Goal: Information Seeking & Learning: Compare options

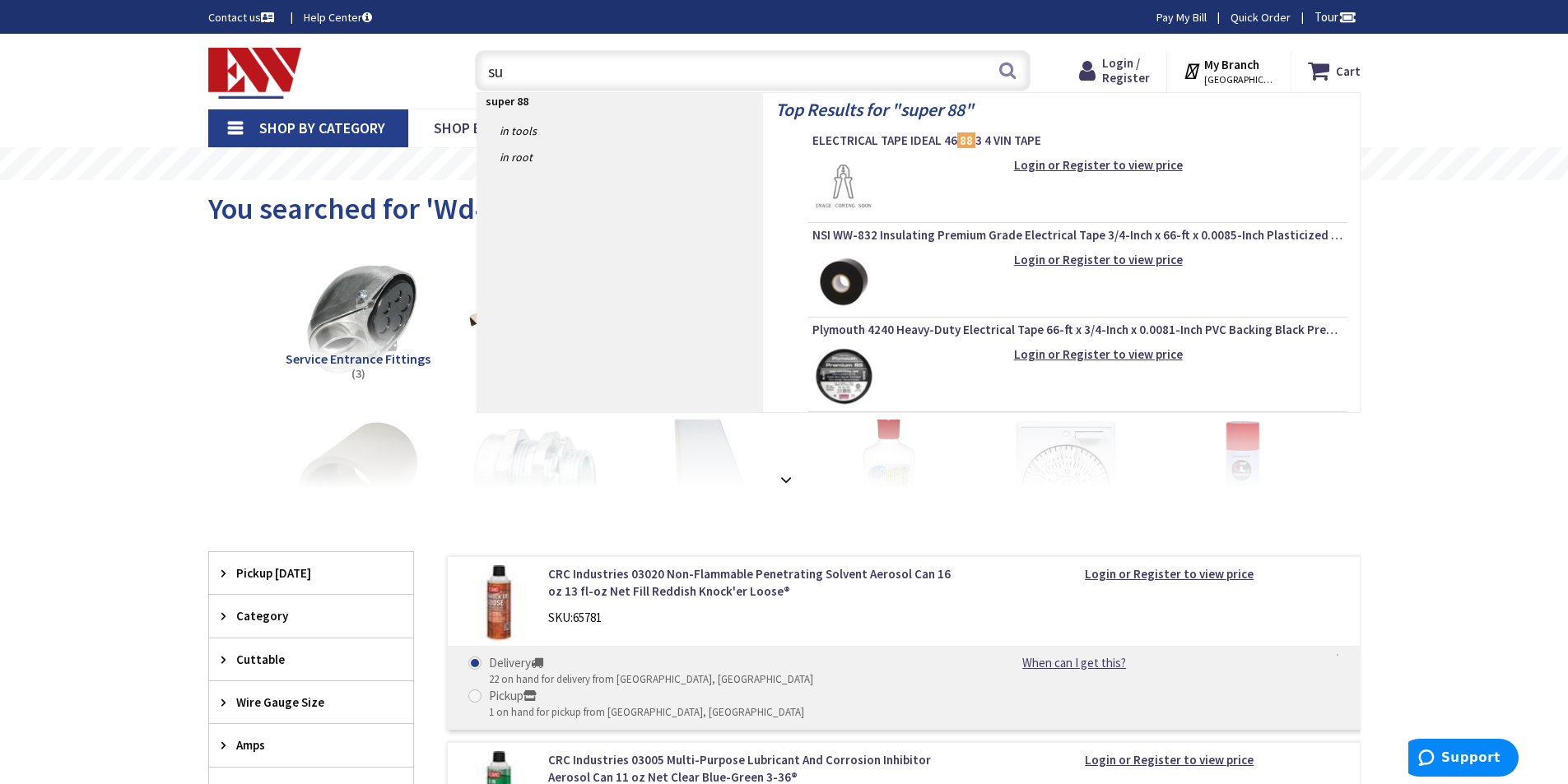
type input "s"
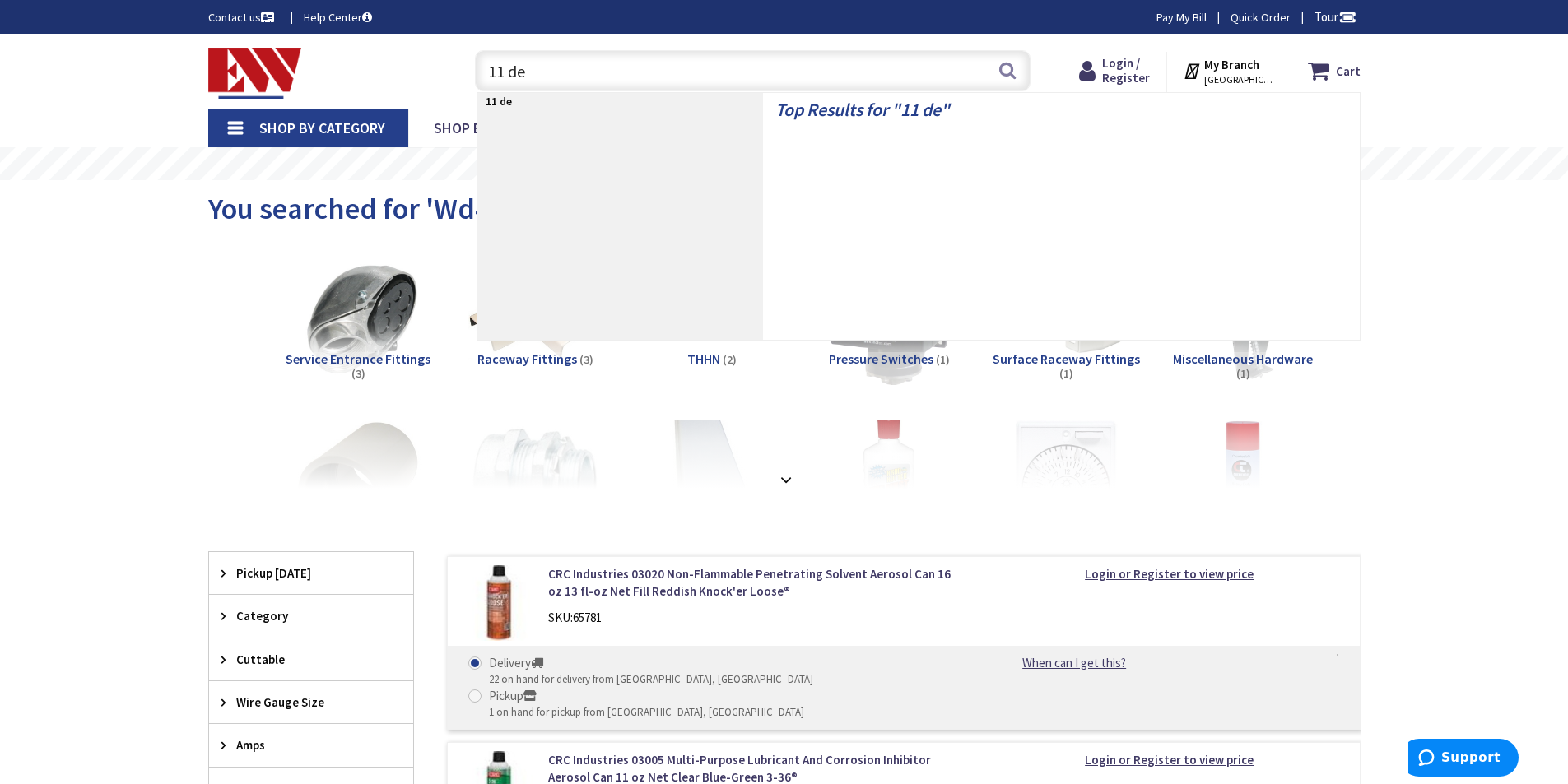
type input "11 deg"
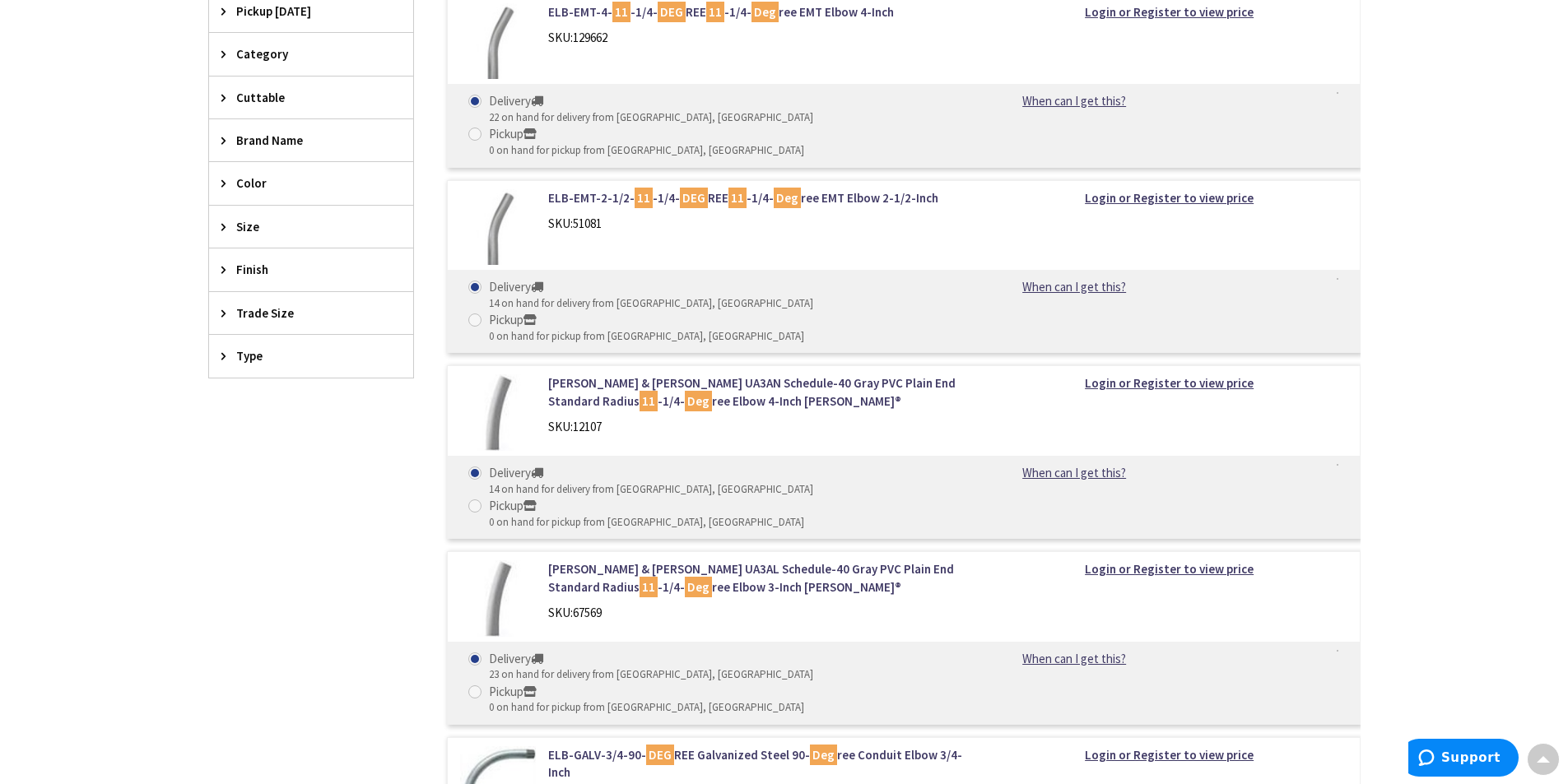
scroll to position [505, 0]
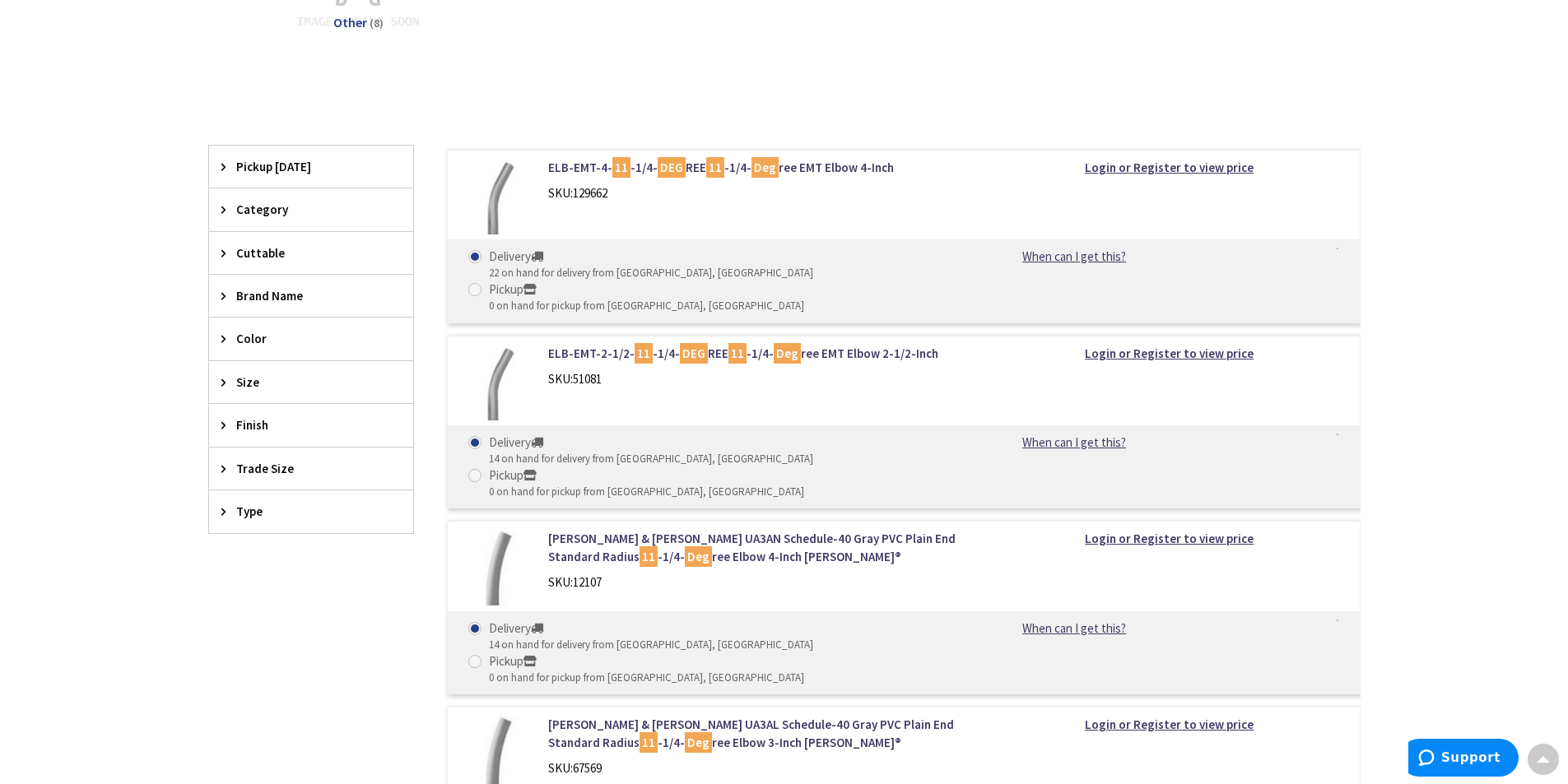
click at [252, 458] on div "Trade Size" at bounding box center [311, 469] width 204 height 42
click at [280, 574] on span "4 Inch" at bounding box center [311, 585] width 204 height 28
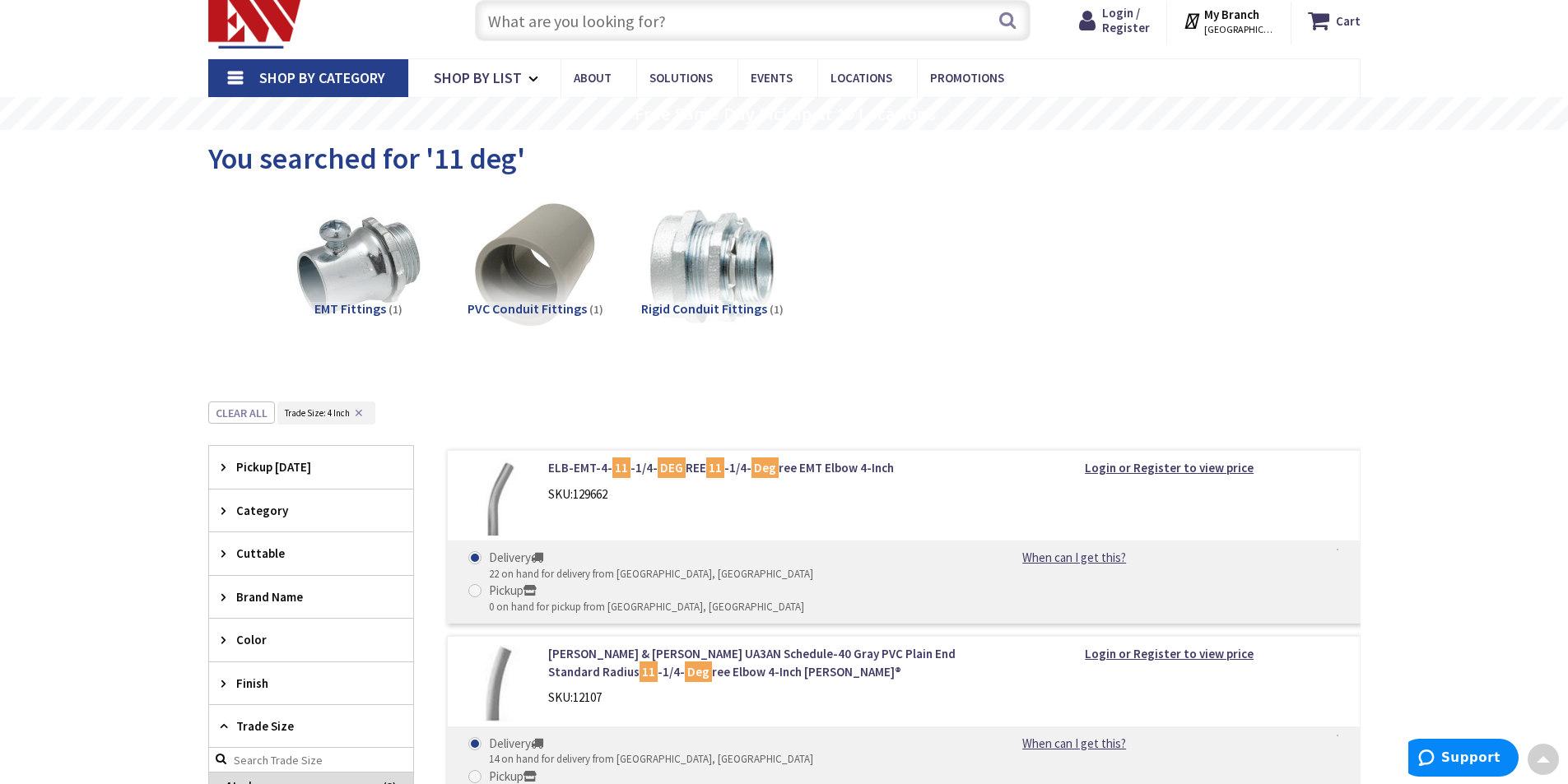
scroll to position [0, 0]
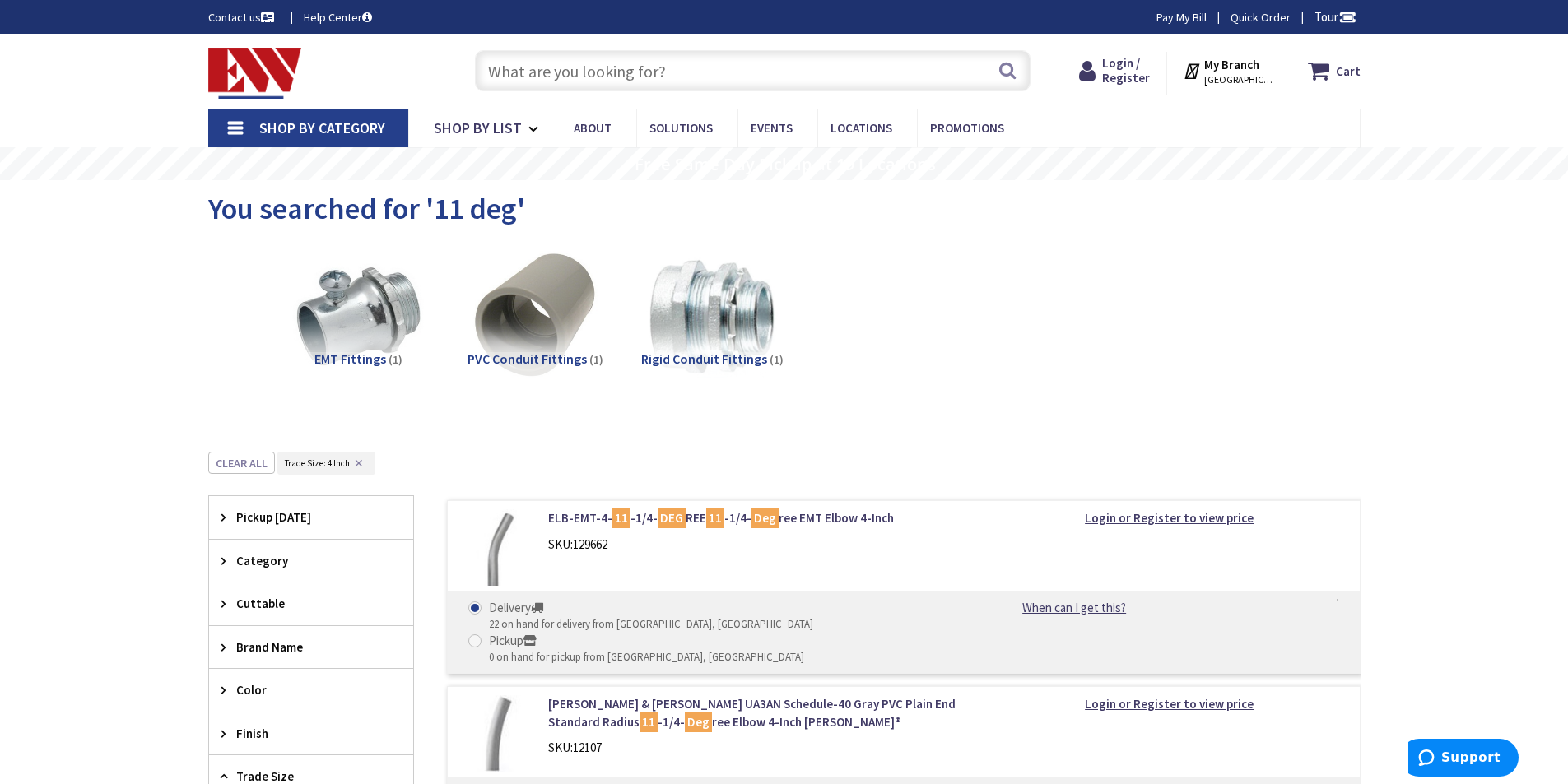
click at [532, 68] on input "text" at bounding box center [753, 70] width 555 height 41
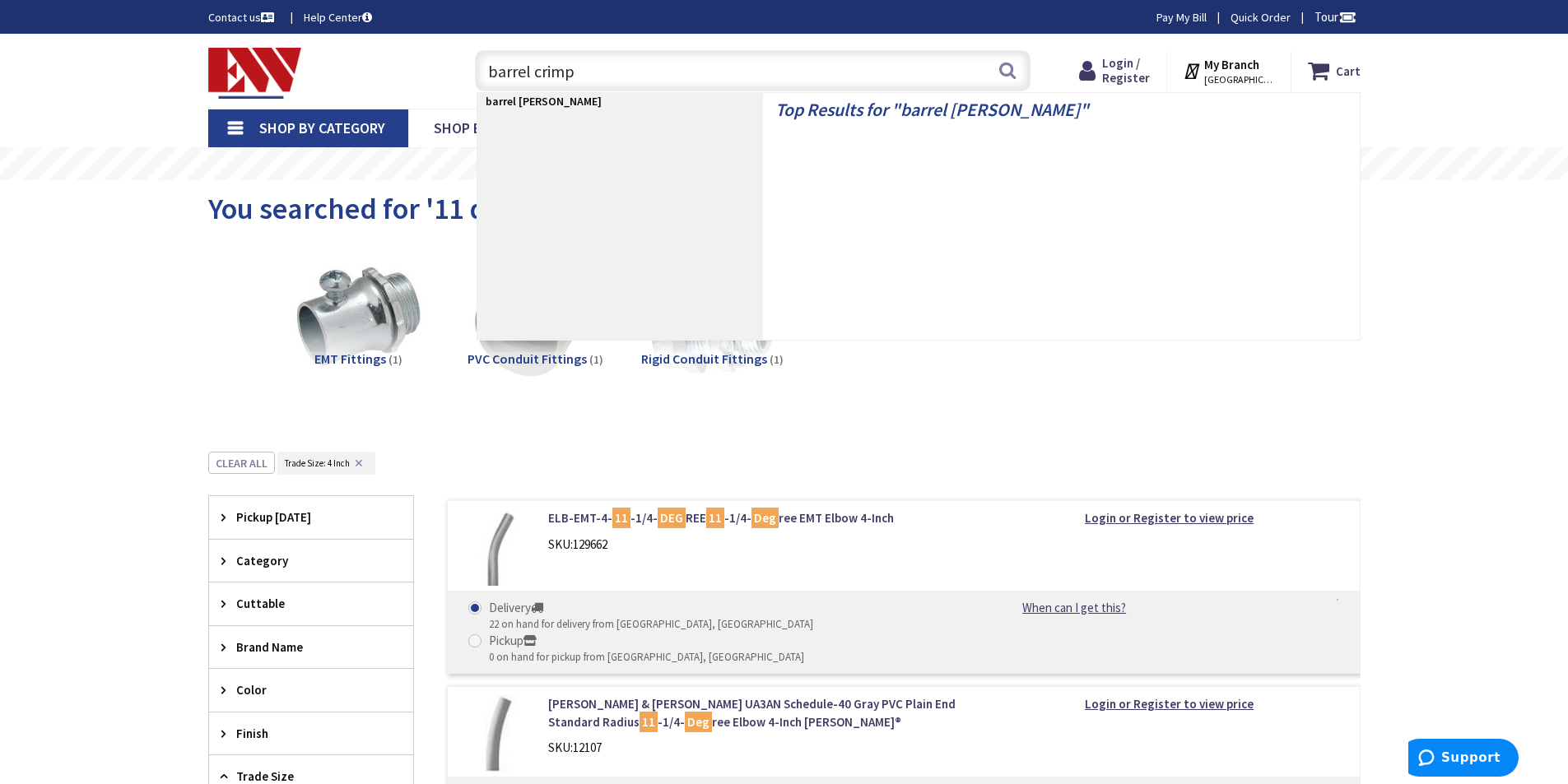
type input "barrel crimps"
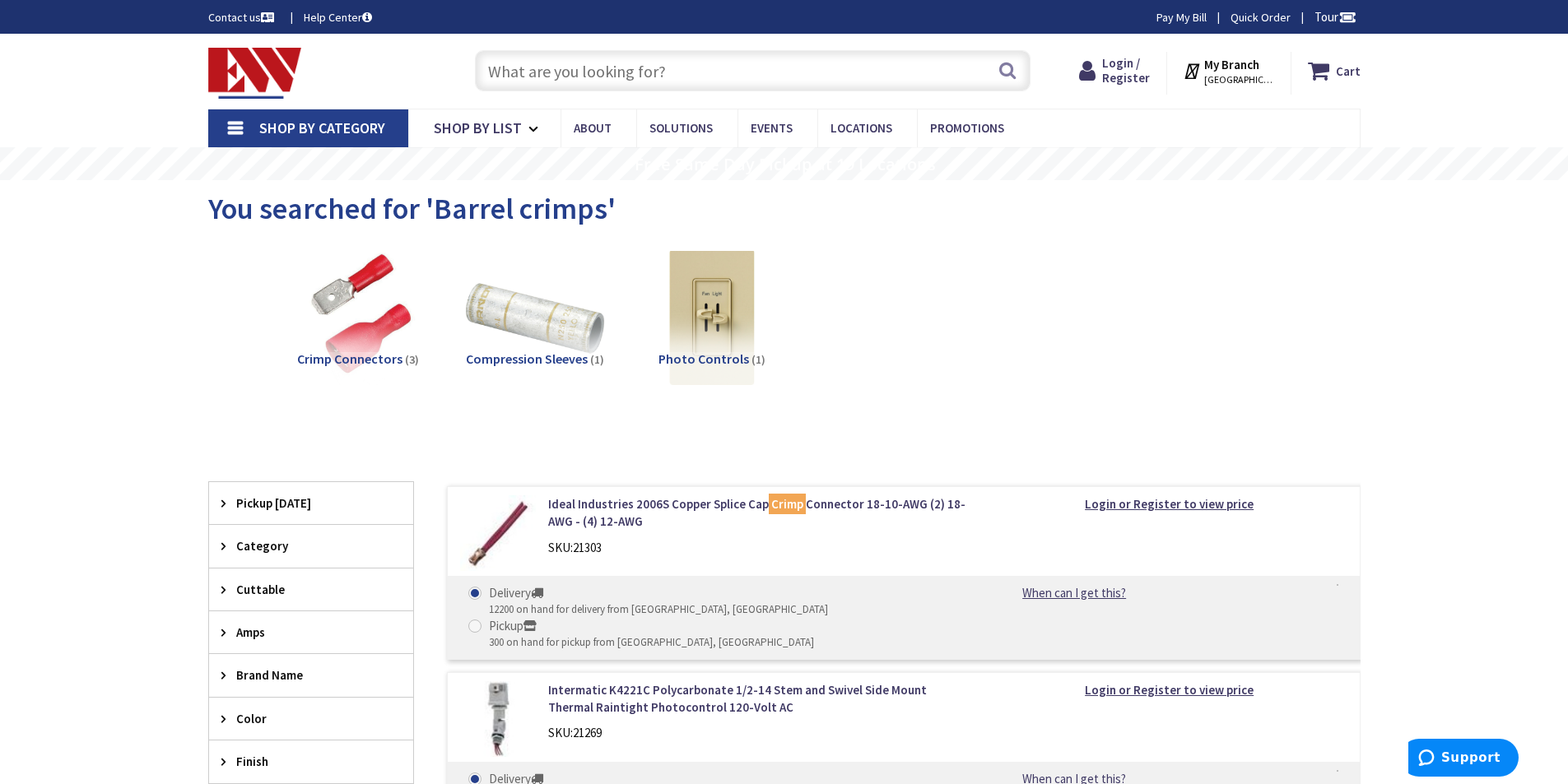
click at [581, 309] on img at bounding box center [535, 317] width 149 height 149
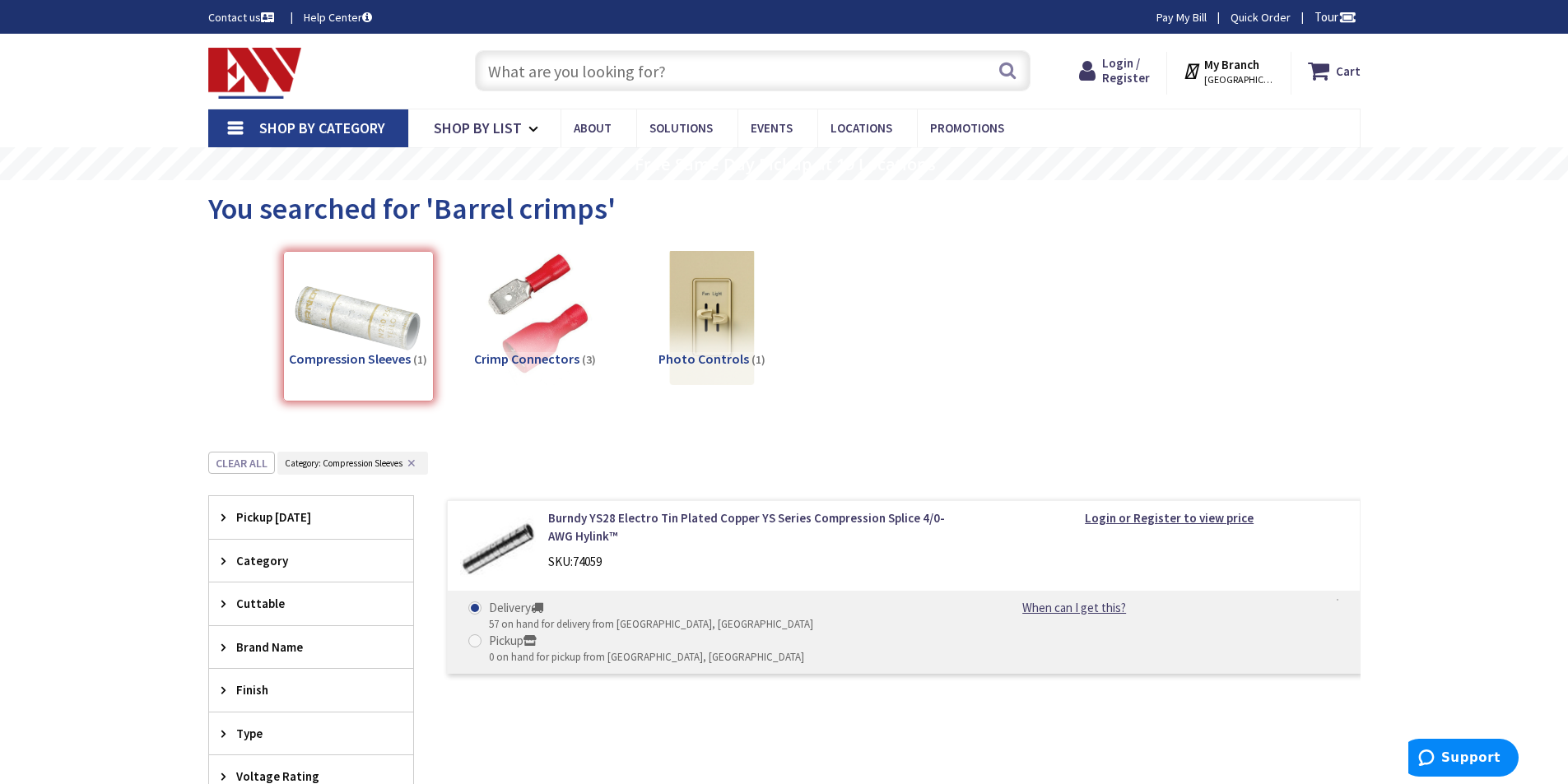
click at [614, 69] on input "text" at bounding box center [753, 70] width 555 height 41
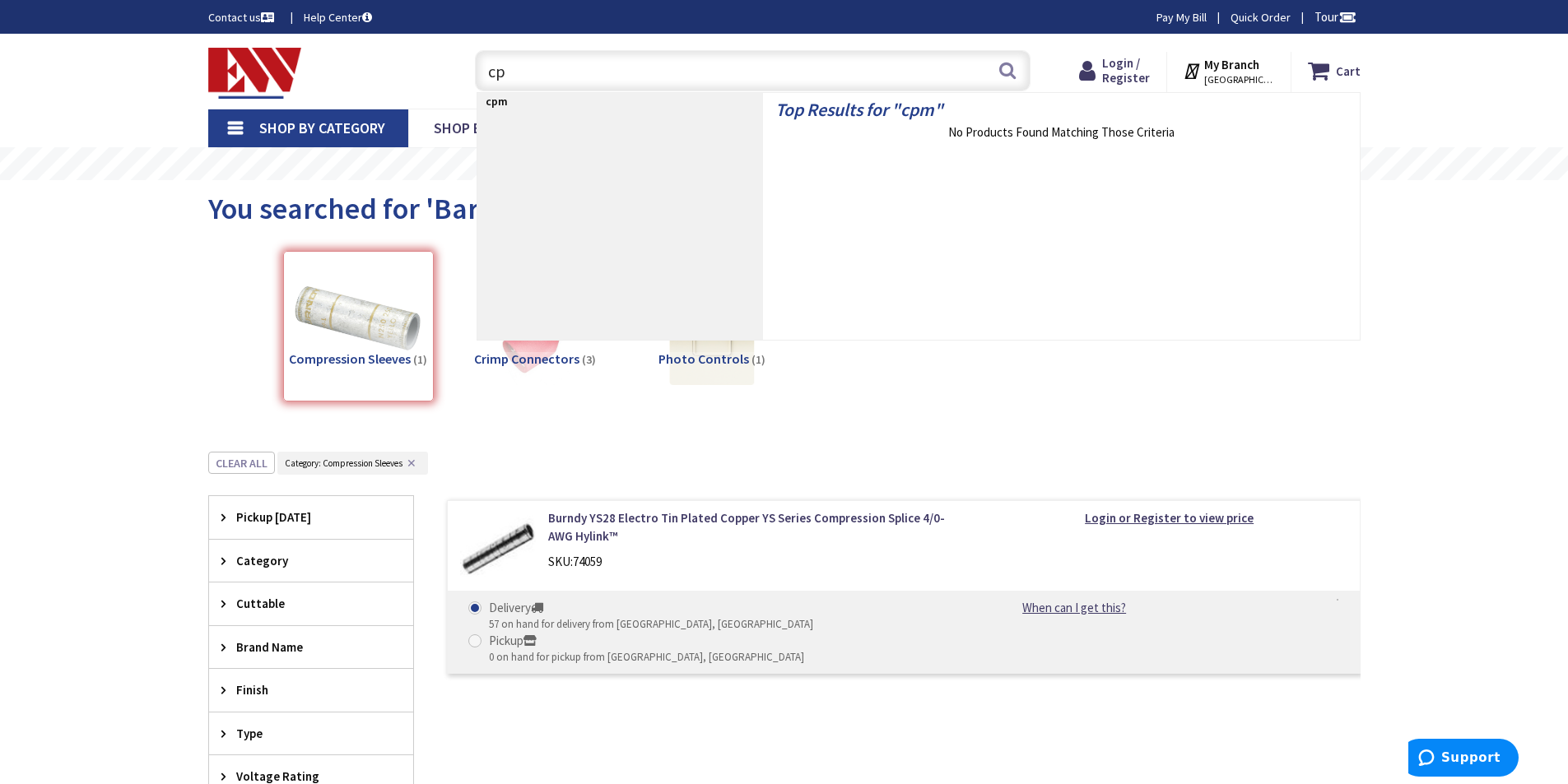
type input "c"
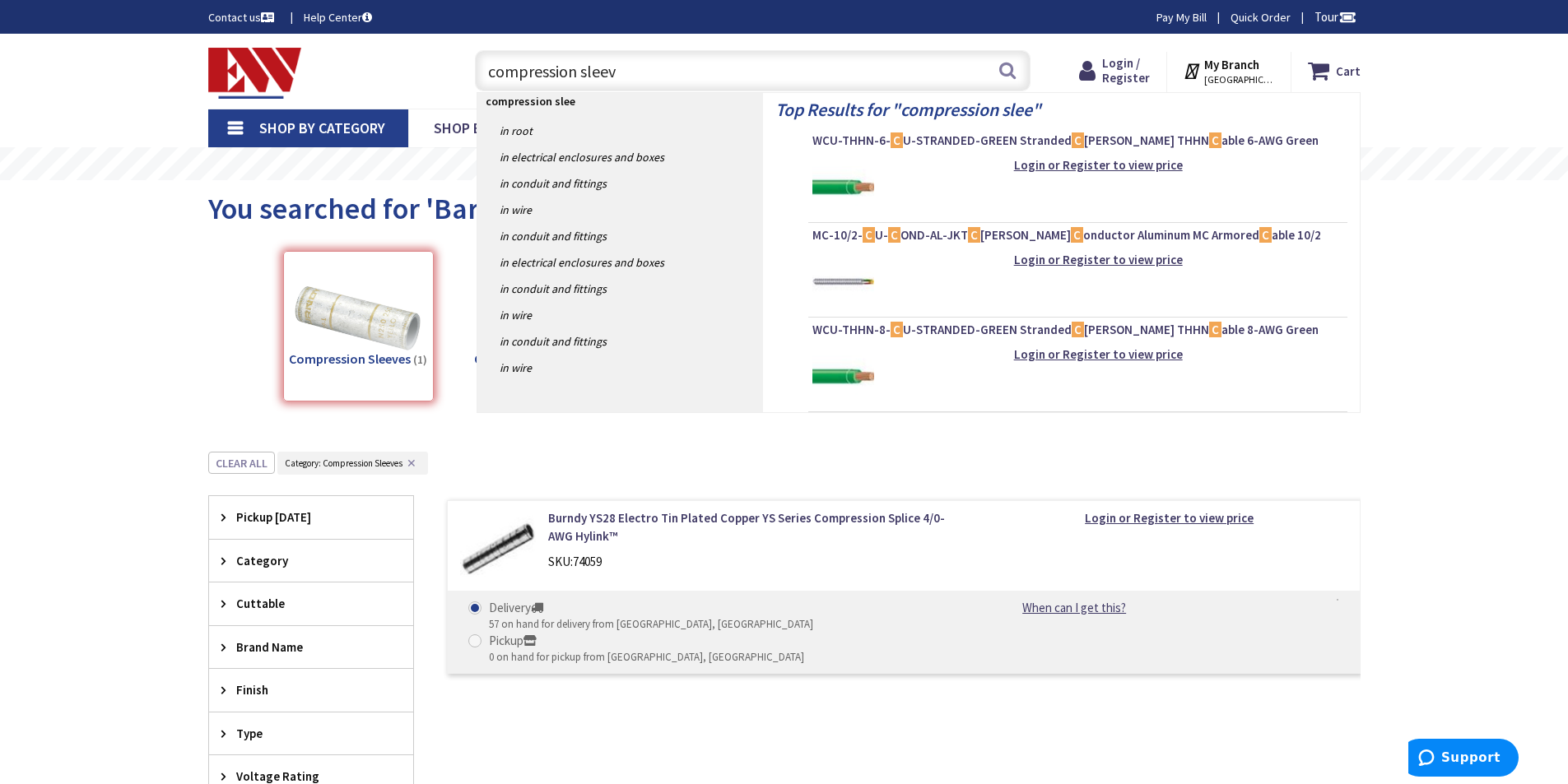
type input "compression sleeve"
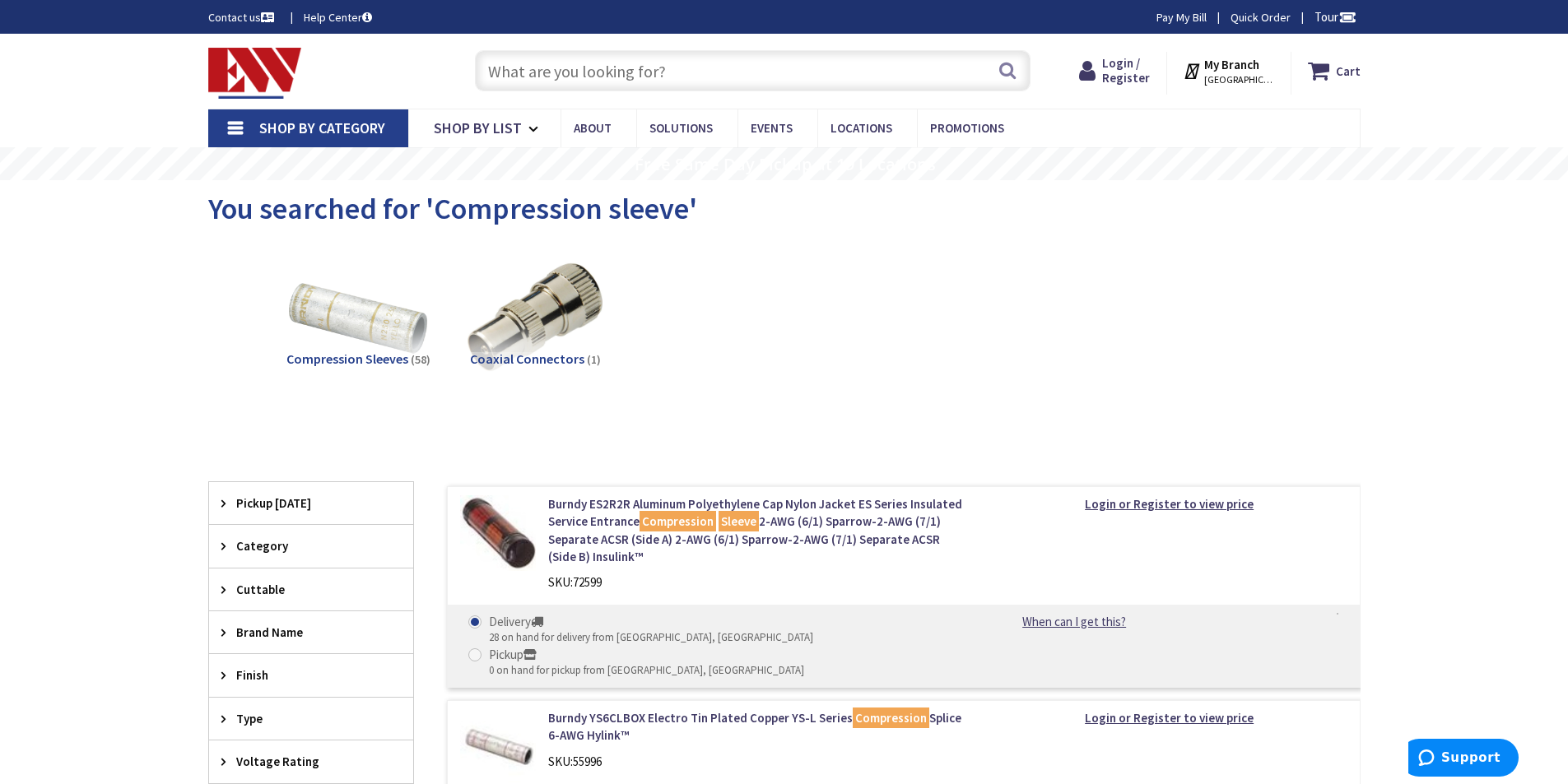
click at [384, 323] on img at bounding box center [358, 317] width 149 height 149
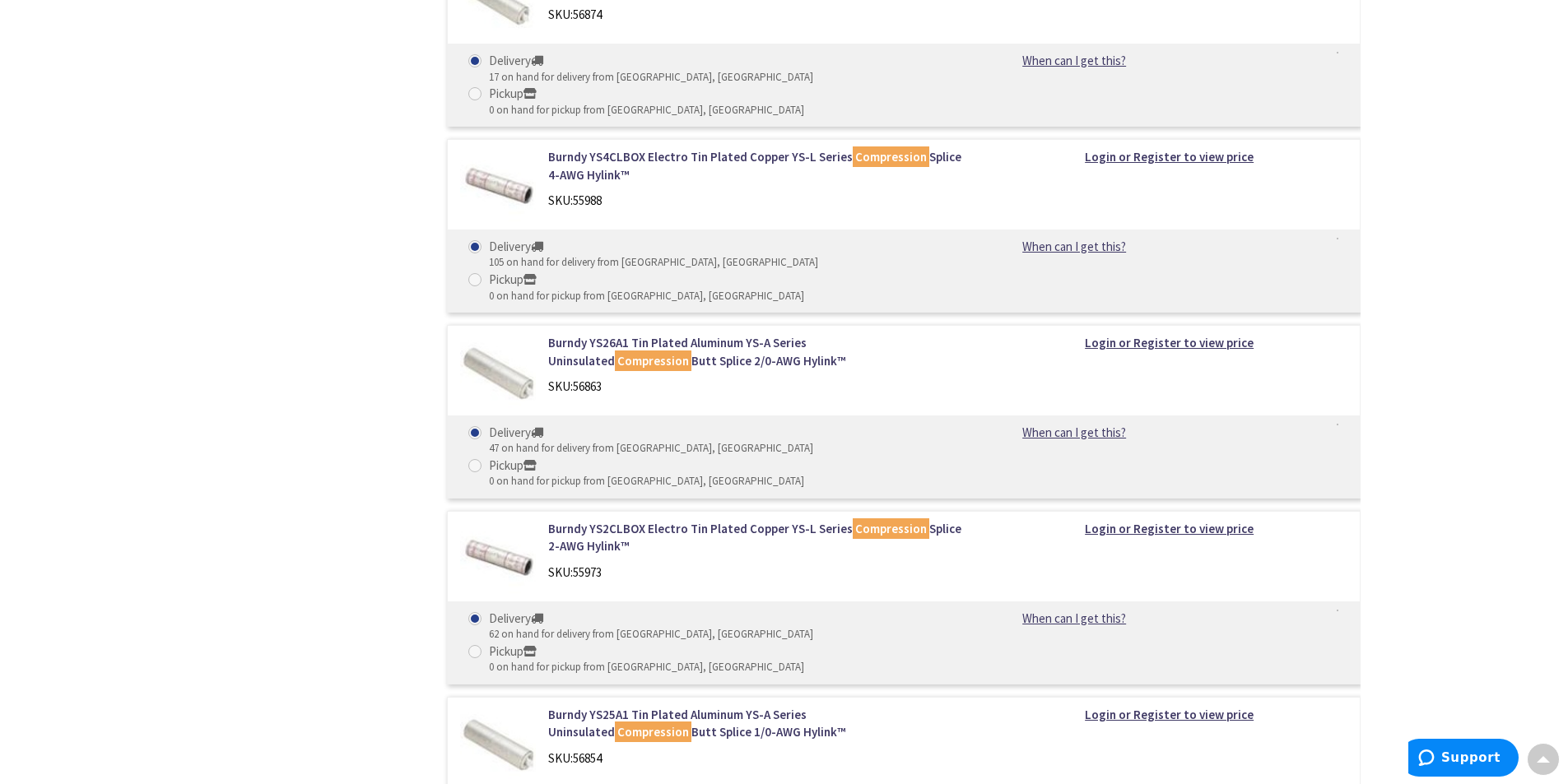
scroll to position [2097, 0]
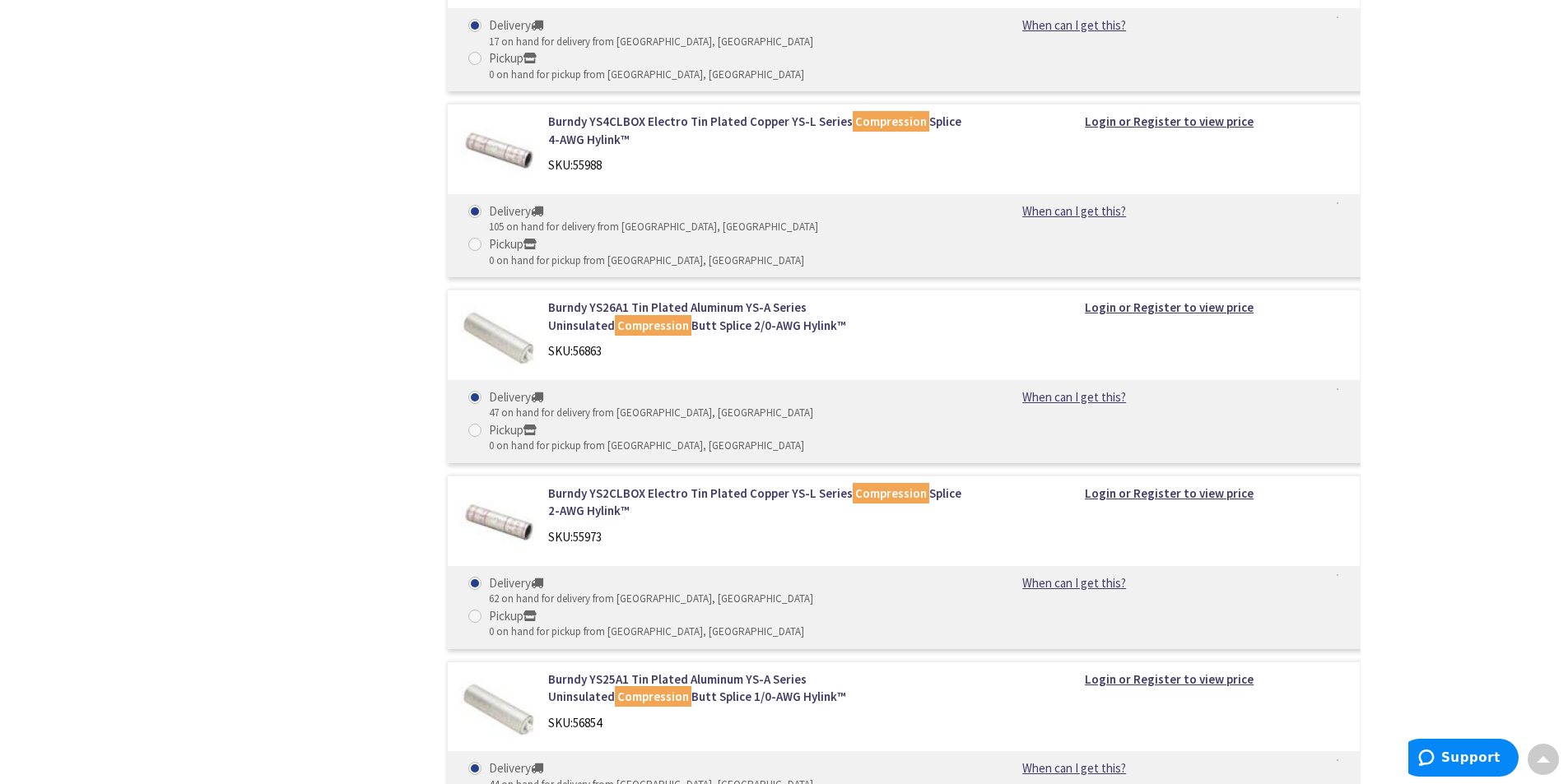
drag, startPoint x: 544, startPoint y: 481, endPoint x: 616, endPoint y: 480, distance: 72.0
copy div "SKU: 55682"
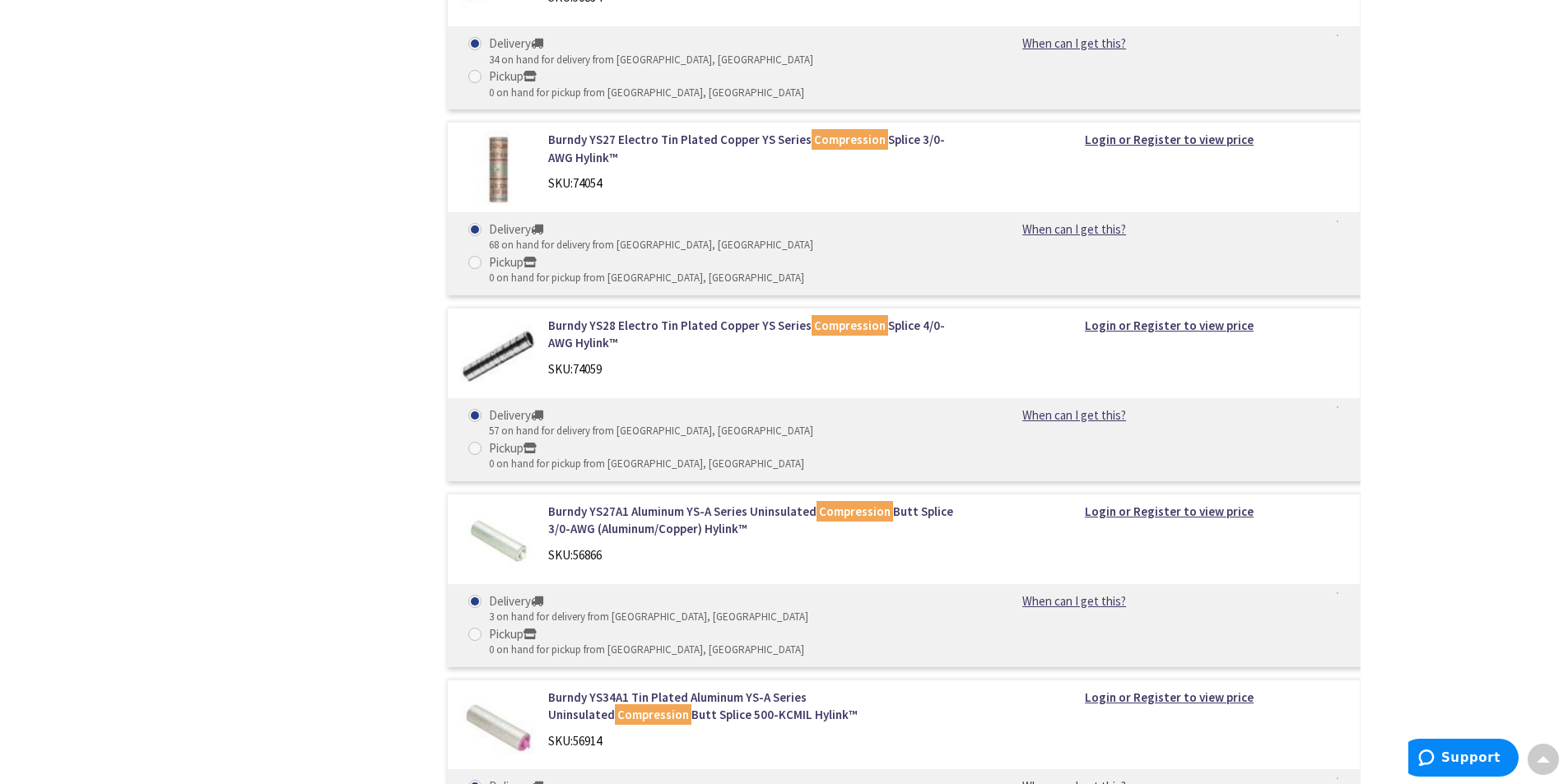
scroll to position [3468, 0]
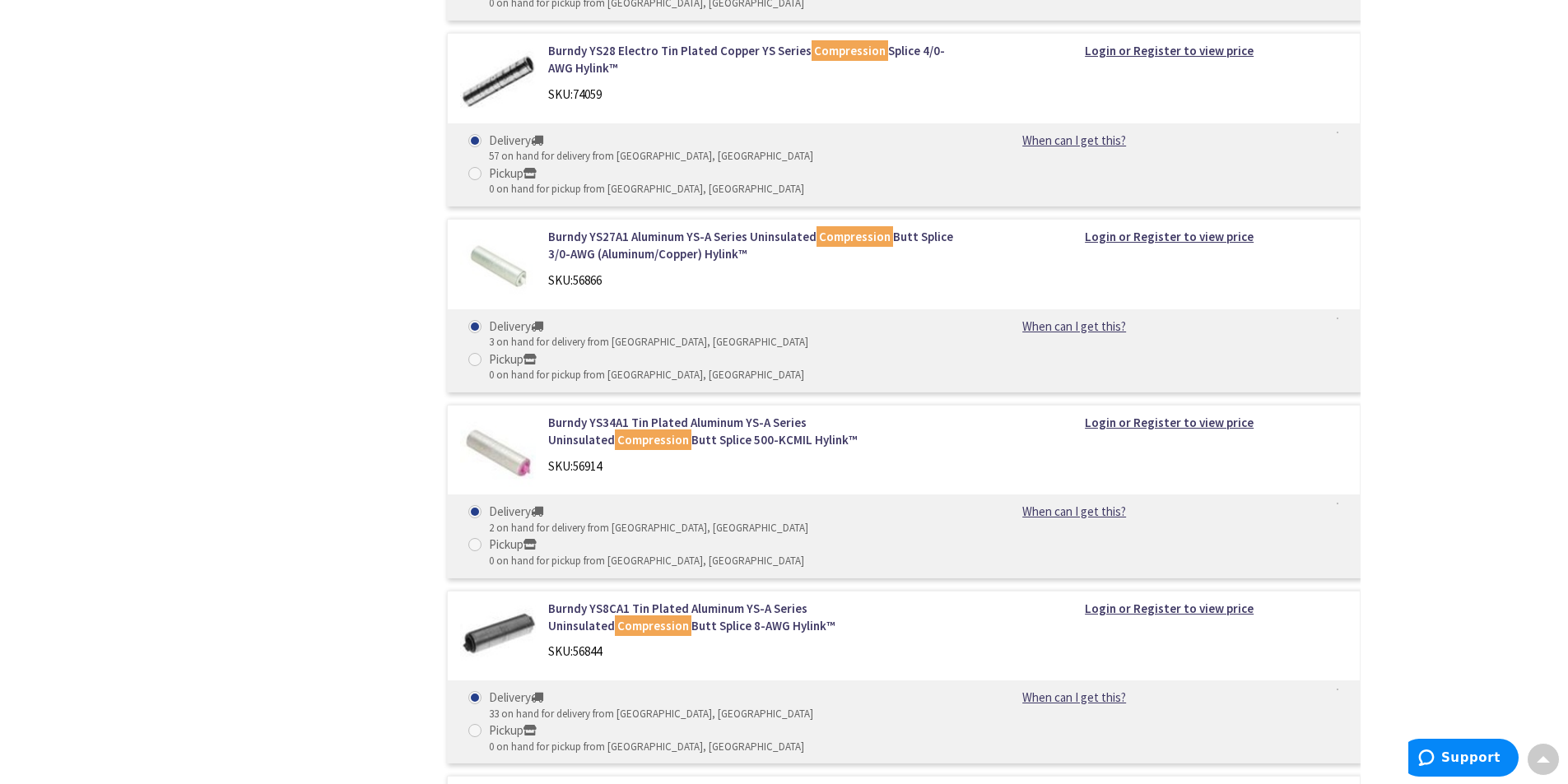
drag, startPoint x: 607, startPoint y: 332, endPoint x: 547, endPoint y: 333, distance: 60.0
copy div "SKU: 74051"
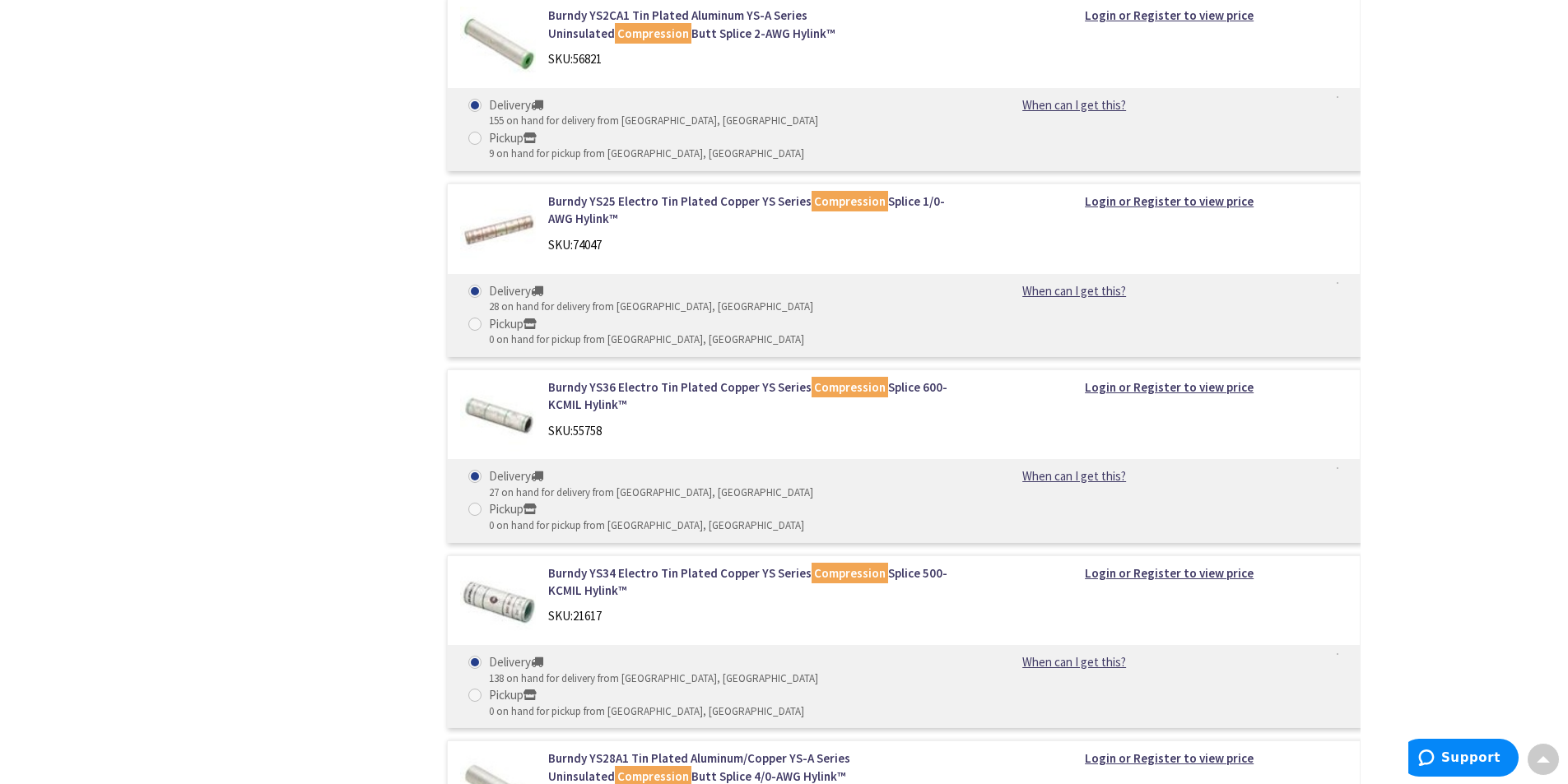
scroll to position [0, 0]
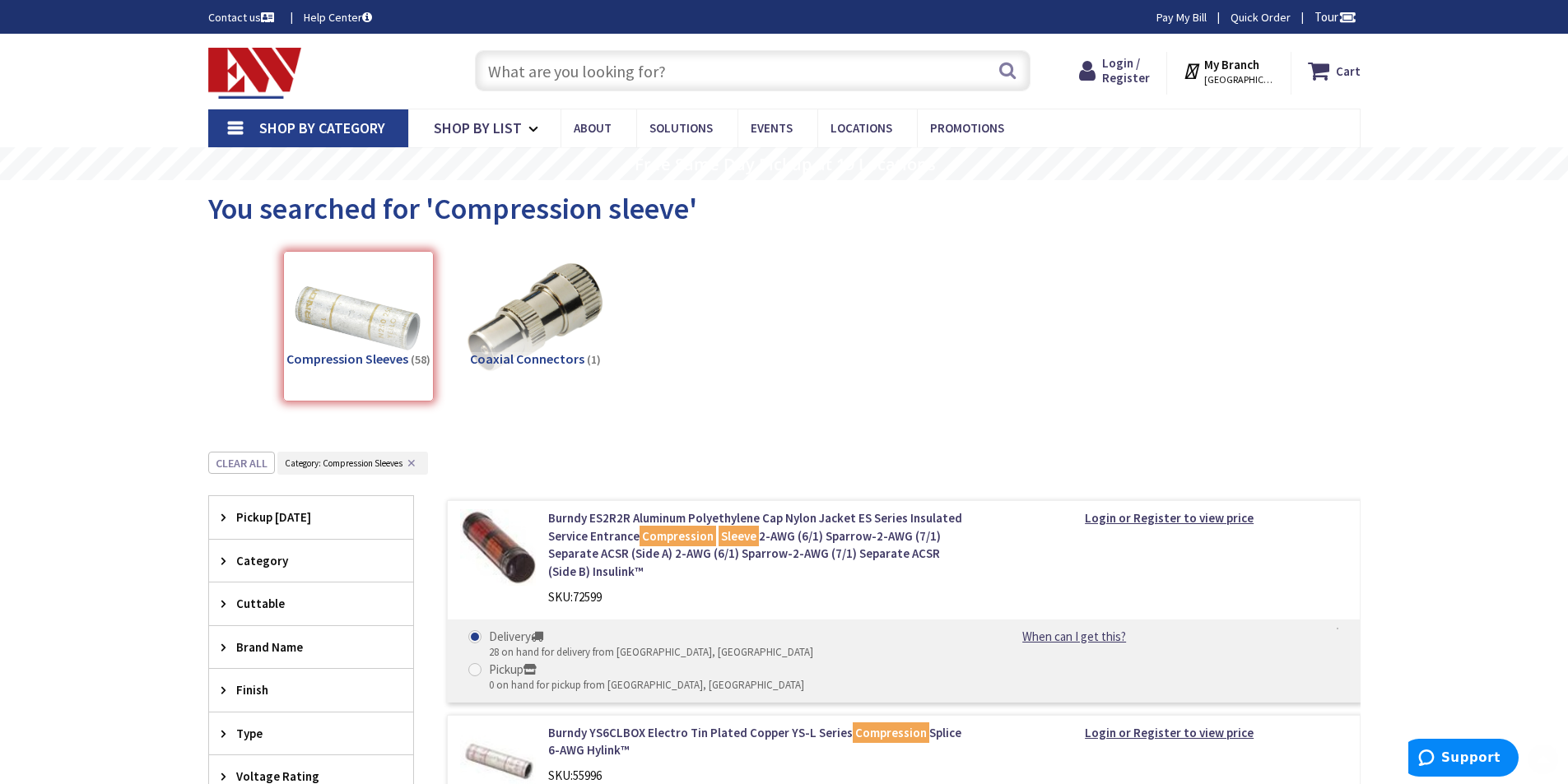
click at [592, 68] on input "text" at bounding box center [753, 70] width 555 height 41
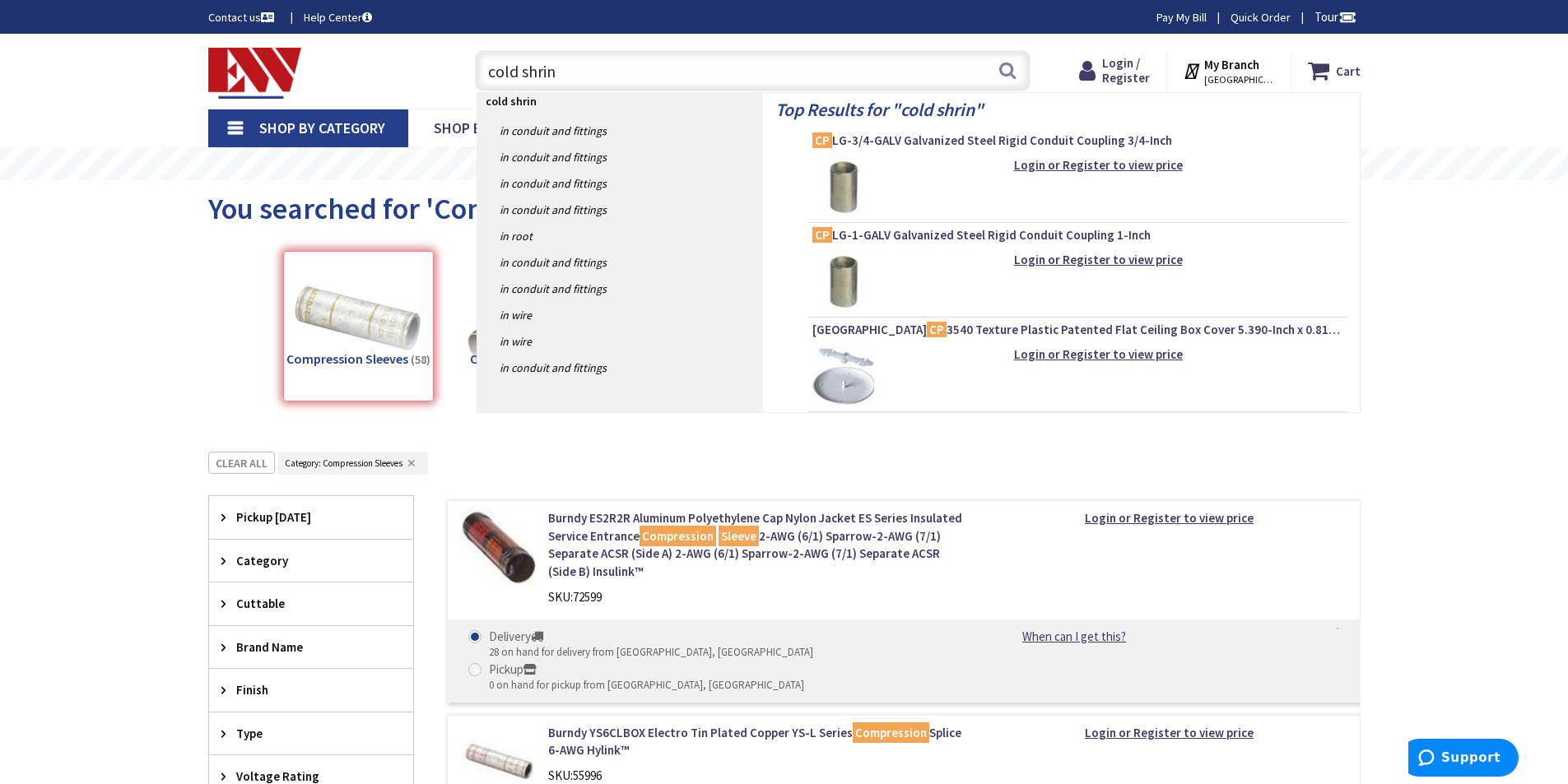
type input "cold shrink"
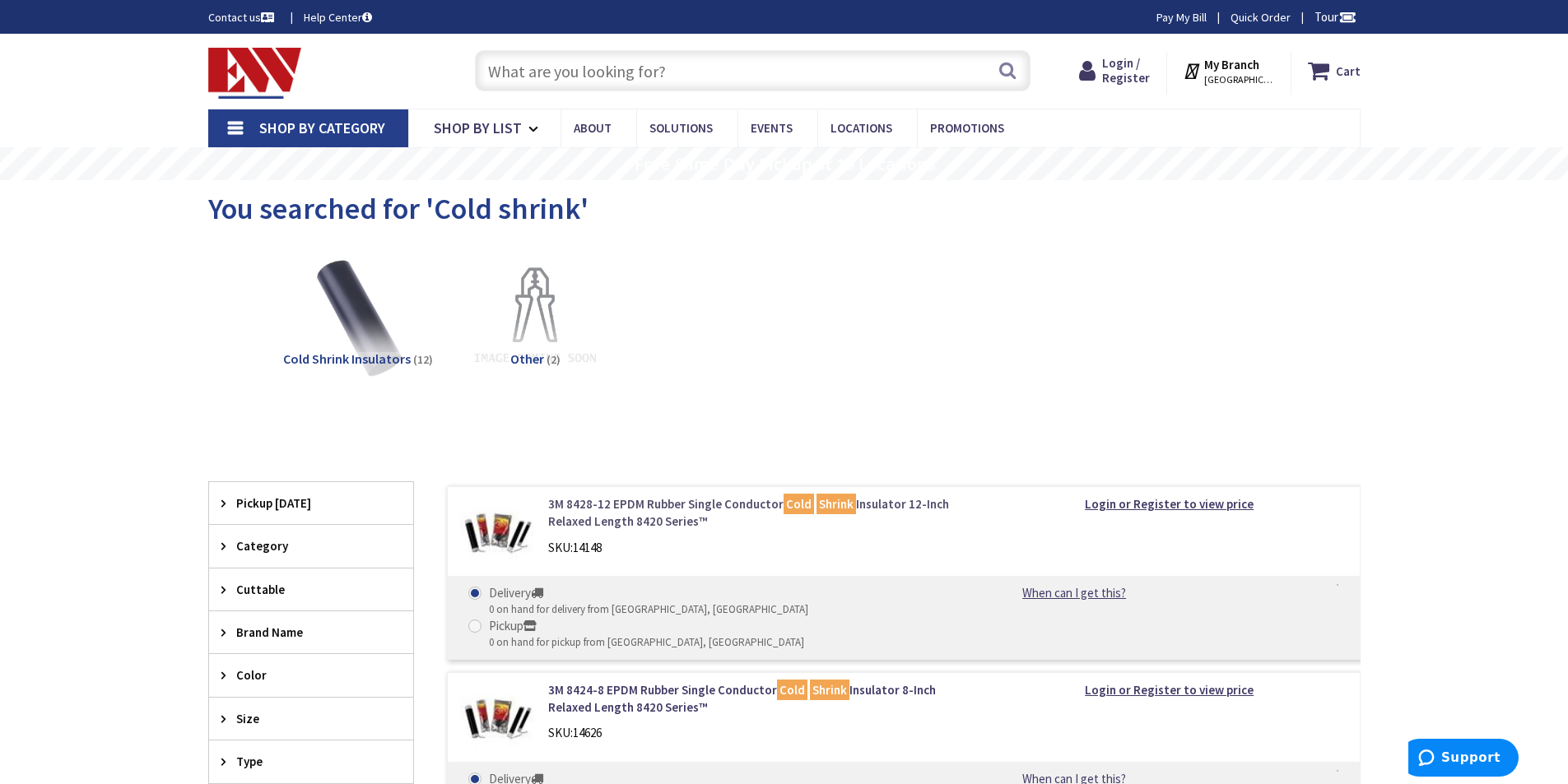
click at [658, 520] on link "3M 8428-12 EPDM Rubber Single Conductor Cold Shrink Insulator 12-Inch Relaxed L…" at bounding box center [757, 513] width 419 height 35
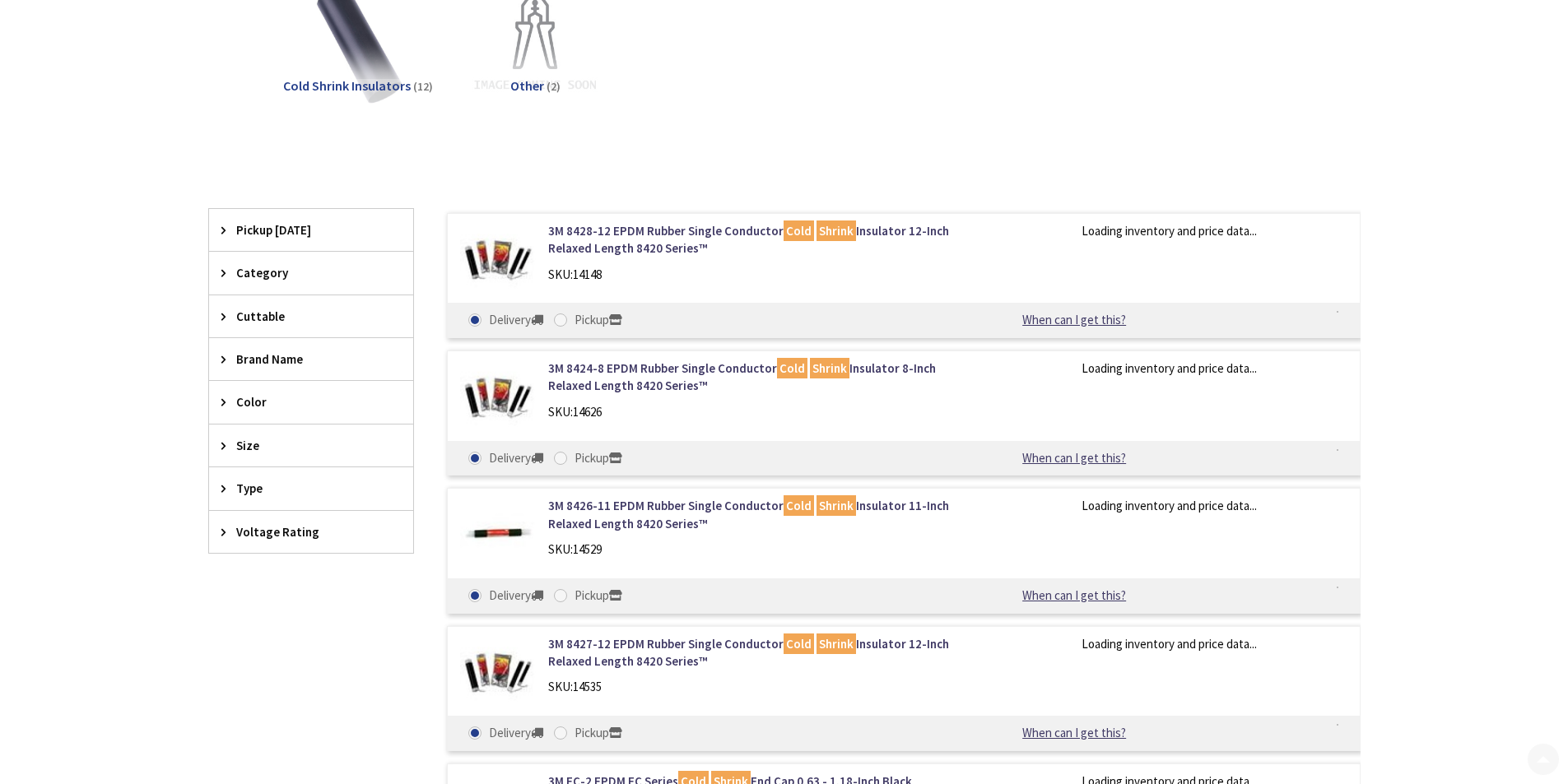
scroll to position [274, 0]
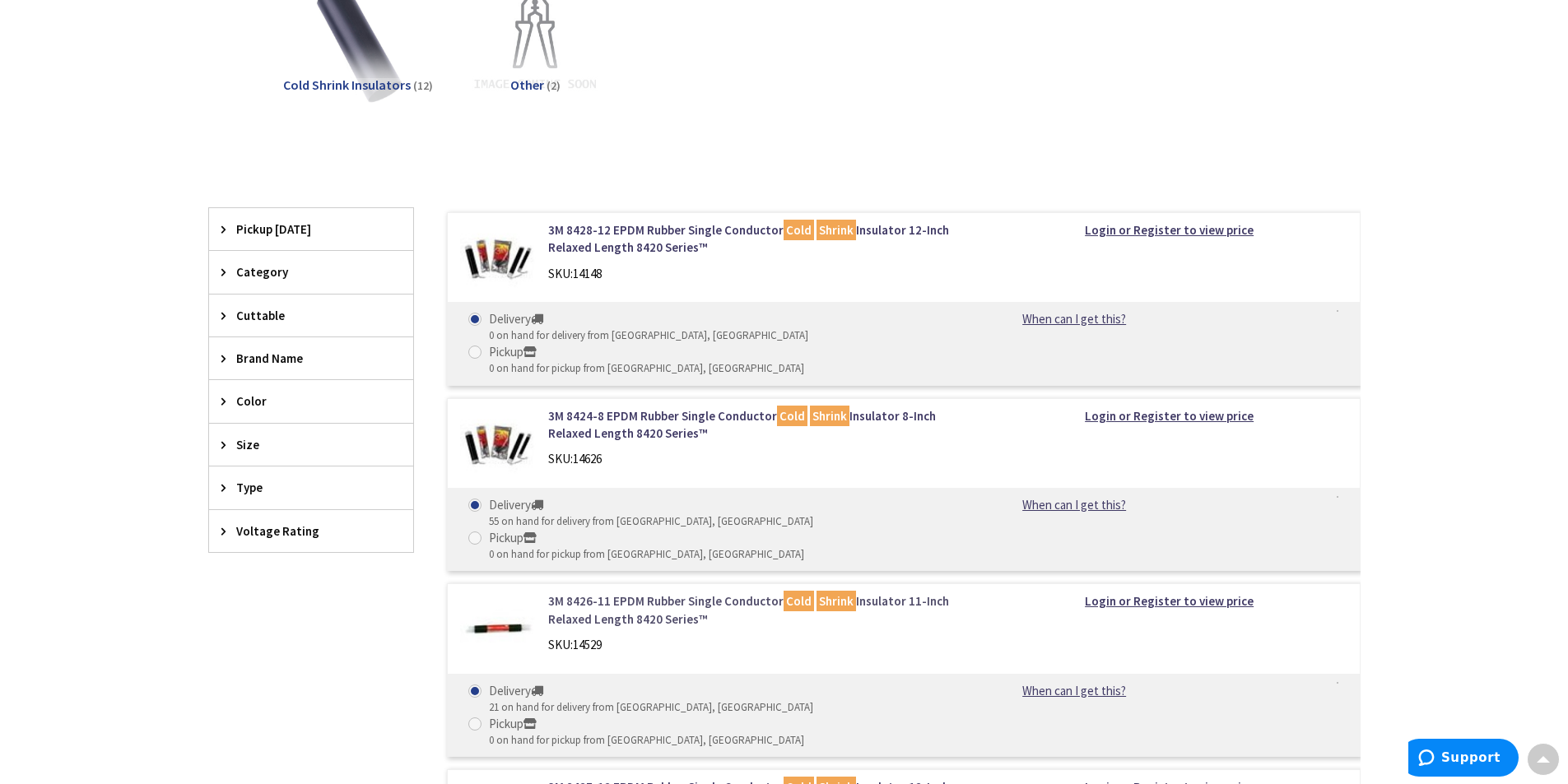
click at [657, 593] on link "3M 8426-11 EPDM Rubber Single Conductor Cold Shrink Insulator 11-Inch Relaxed L…" at bounding box center [757, 610] width 419 height 35
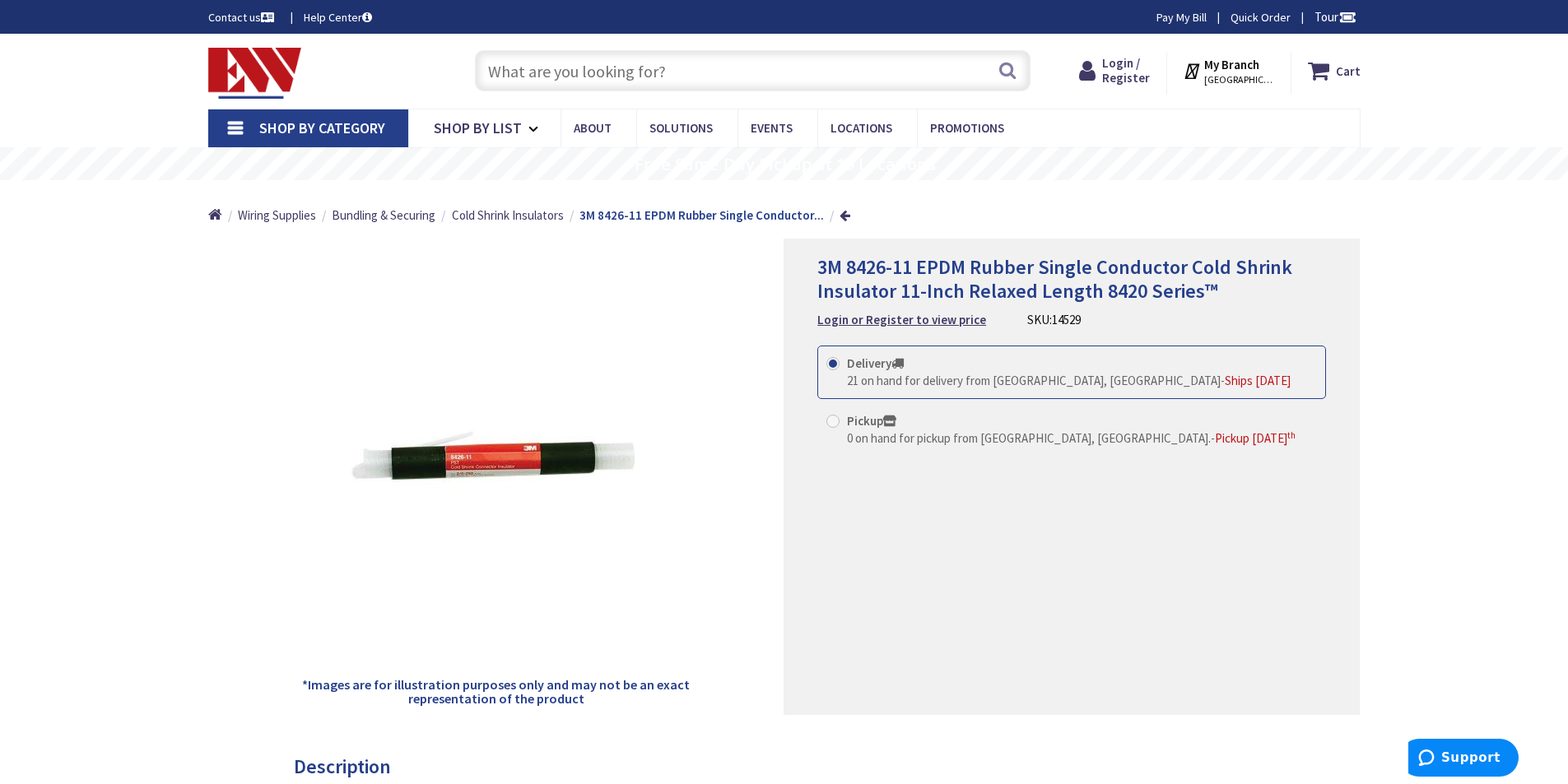
drag, startPoint x: 1077, startPoint y: 320, endPoint x: 1018, endPoint y: 320, distance: 59.0
click at [1018, 320] on div "3M 8426-11 EPDM Rubber Single Conductor Cold Shrink Insulator 11-Inch Relaxed L…" at bounding box center [1071, 291] width 509 height 73
copy div "SKU: 14529"
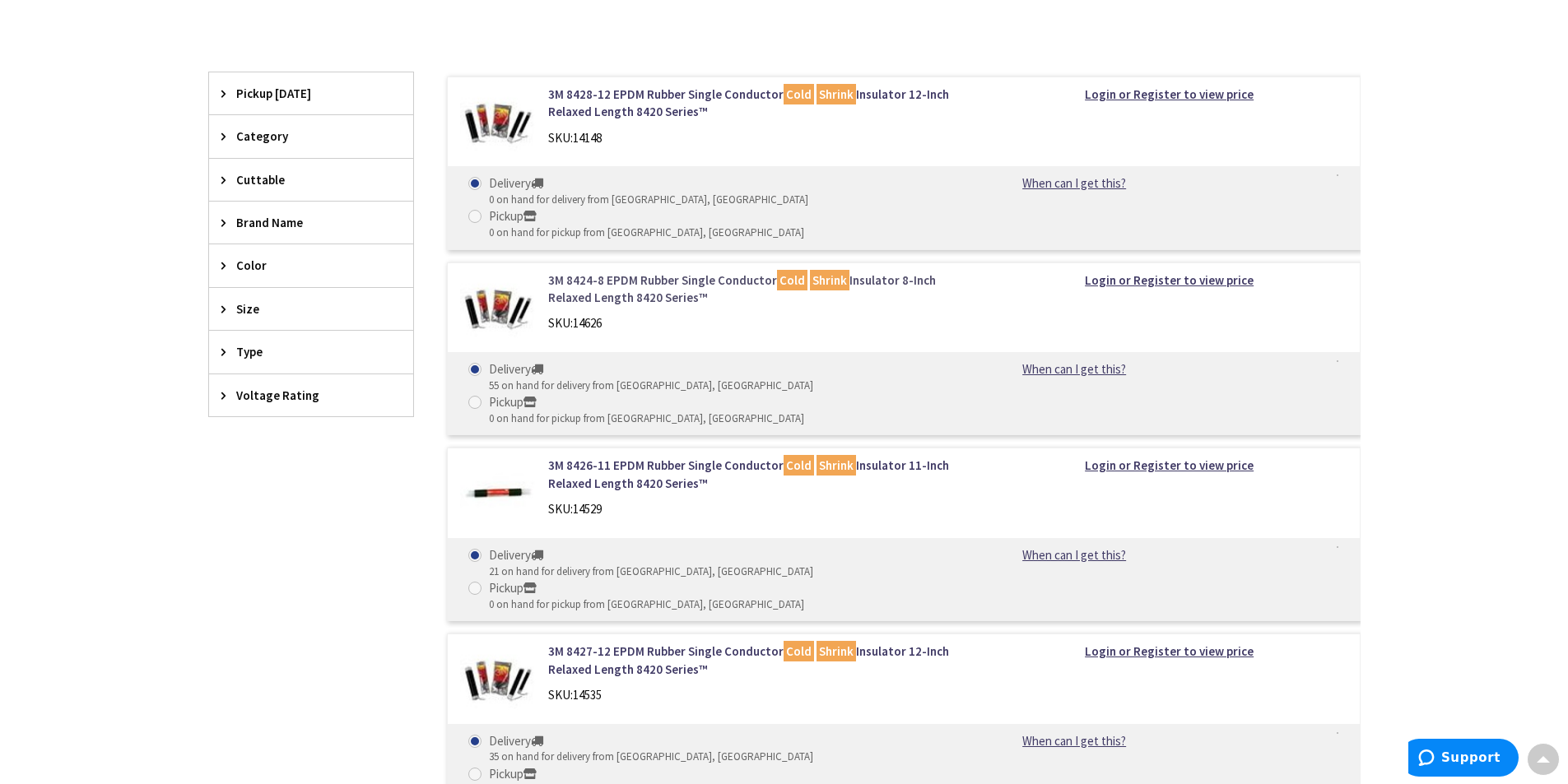
click at [685, 271] on link "3M 8424-8 EPDM Rubber Single Conductor Cold Shrink Insulator 8-Inch Relaxed Len…" at bounding box center [757, 289] width 419 height 35
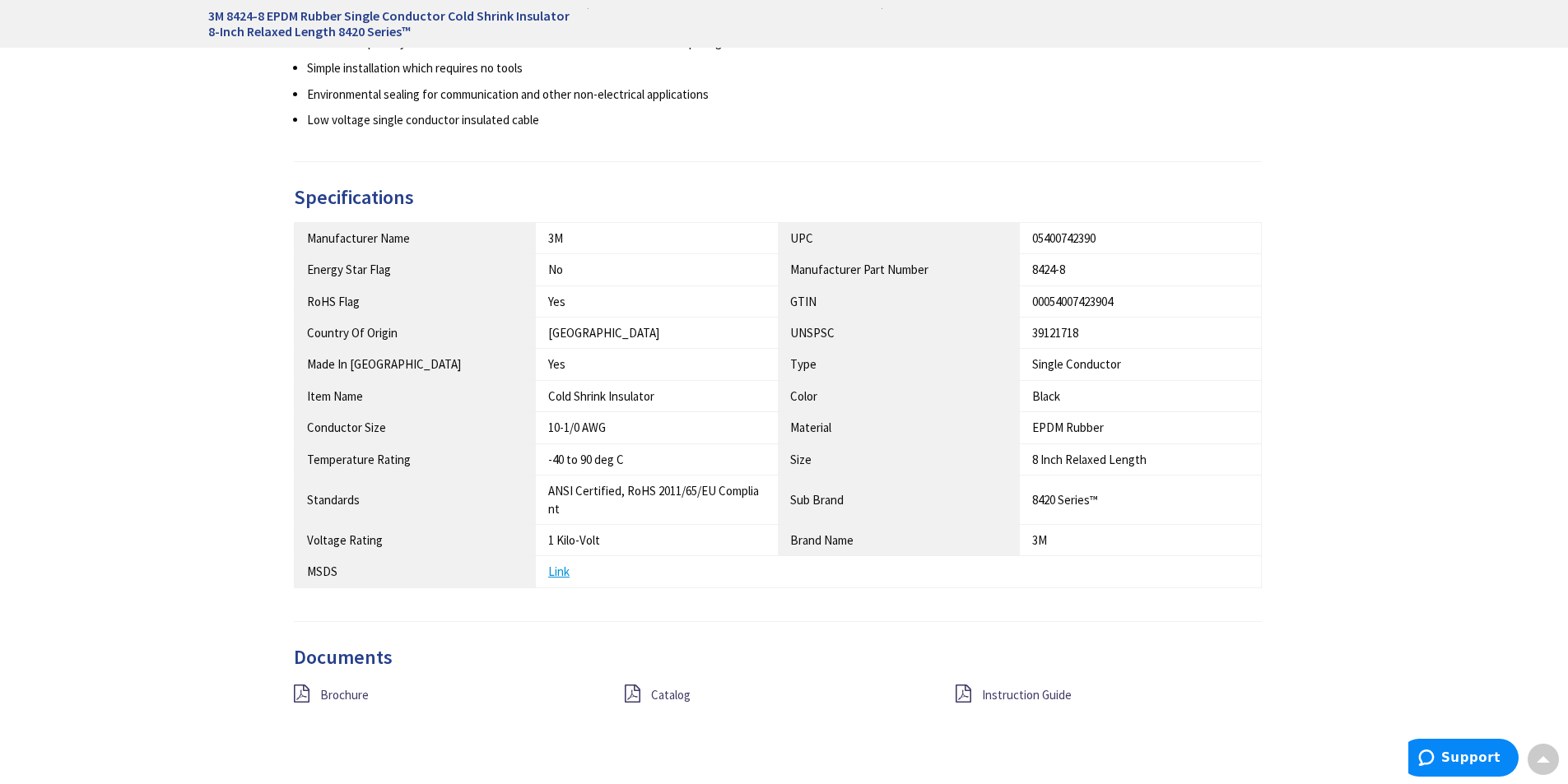
scroll to position [823, 0]
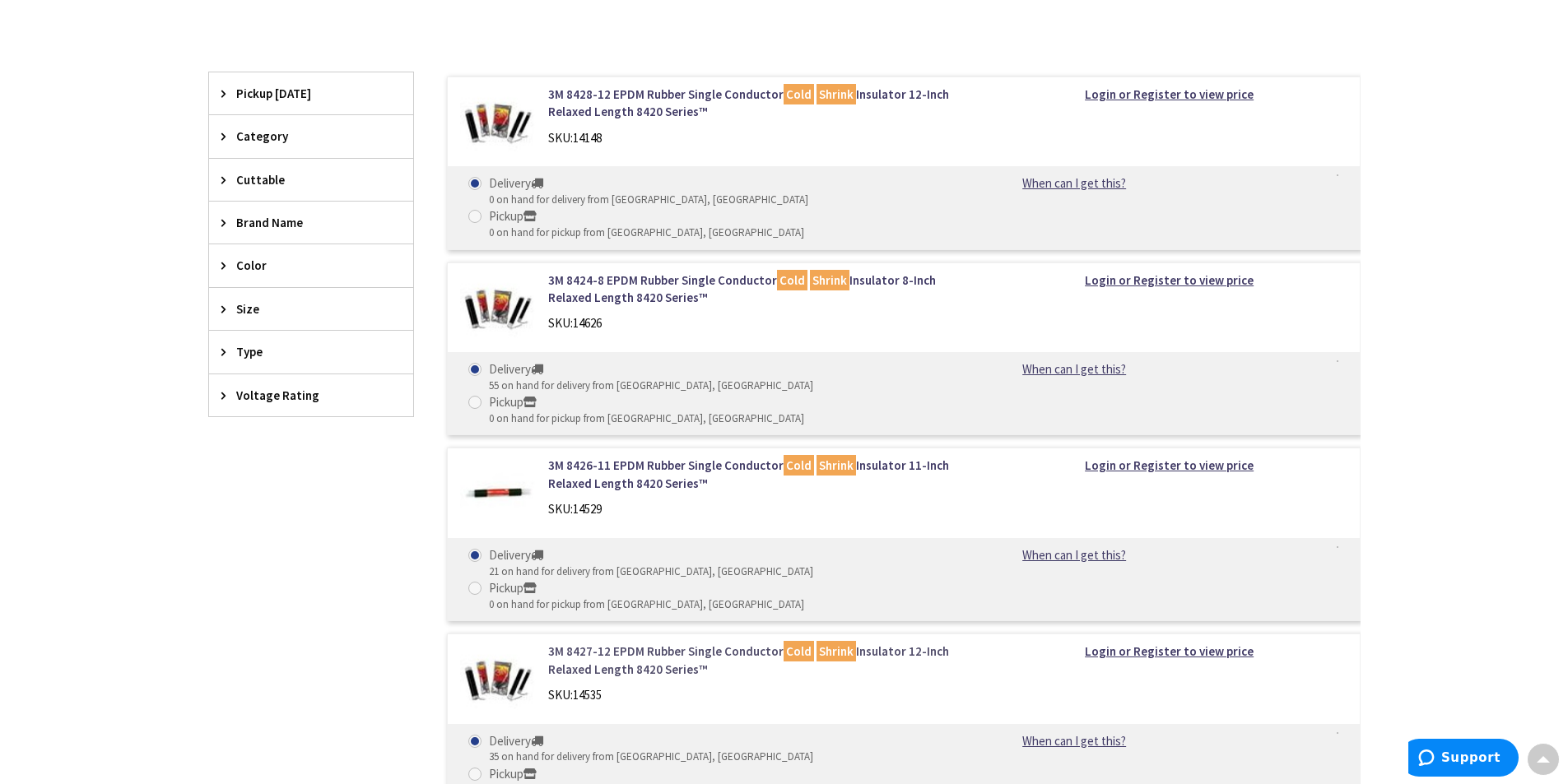
click at [646, 643] on link "3M 8427-12 EPDM Rubber Single Conductor Cold Shrink Insulator 12-Inch Relaxed L…" at bounding box center [757, 660] width 419 height 35
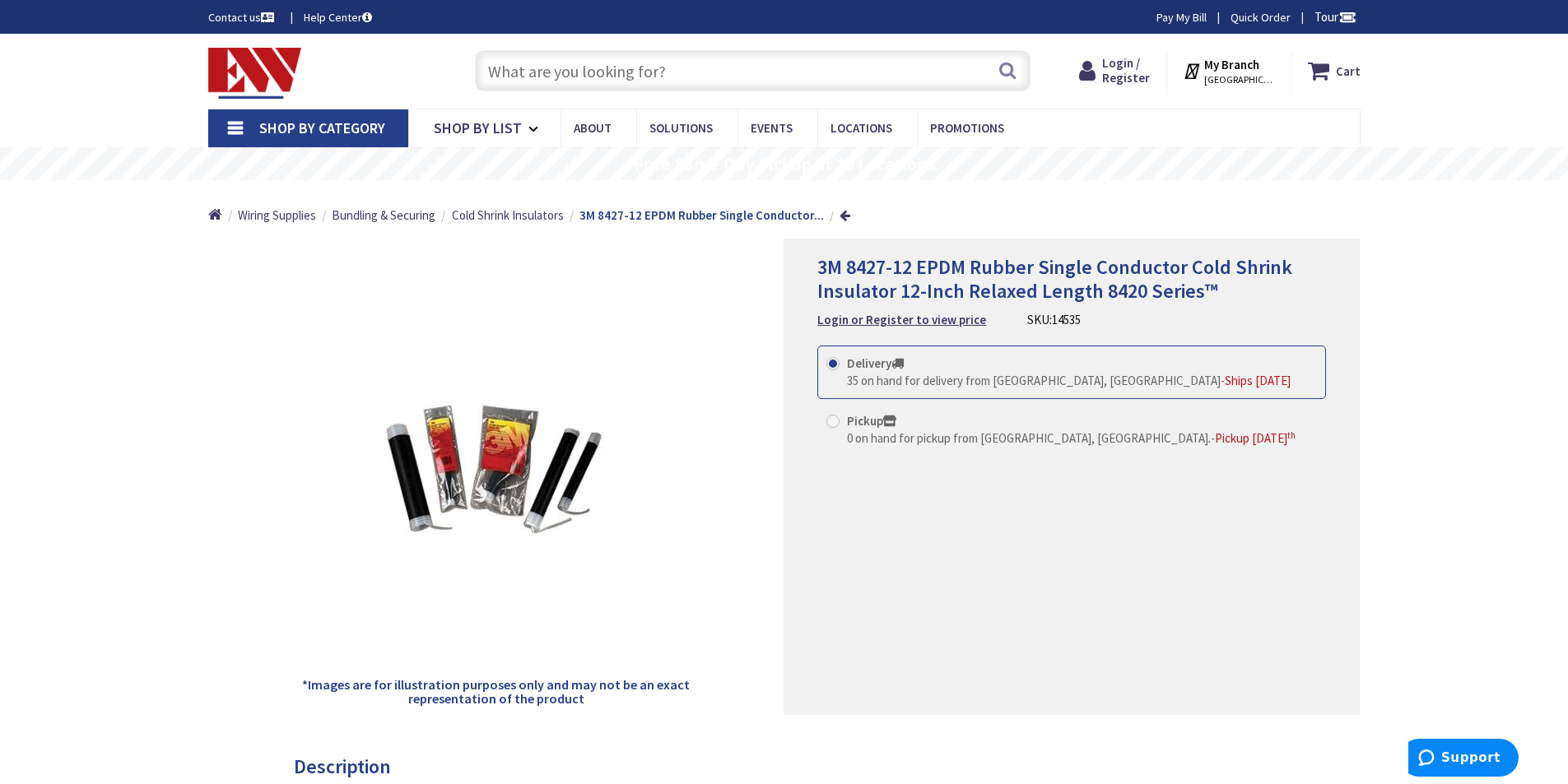
drag, startPoint x: 1077, startPoint y: 320, endPoint x: 1027, endPoint y: 320, distance: 50.0
click at [1018, 322] on div "3M 8427-12 EPDM Rubber Single Conductor Cold Shrink Insulator 12-Inch Relaxed L…" at bounding box center [1071, 291] width 509 height 73
copy div "SKU: 14535"
